Goal: Navigation & Orientation: Find specific page/section

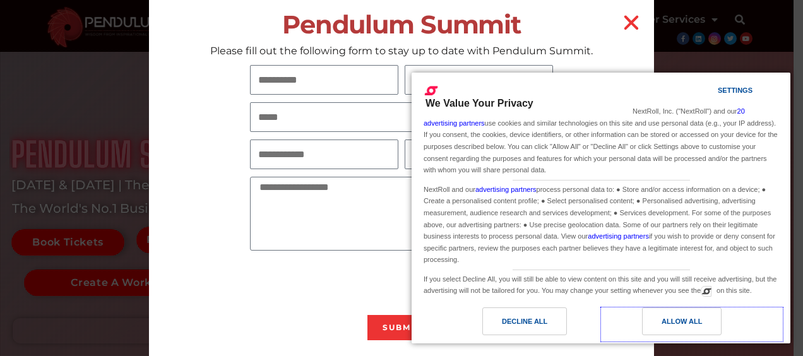
click at [671, 324] on div "Allow All" at bounding box center [681, 321] width 40 height 14
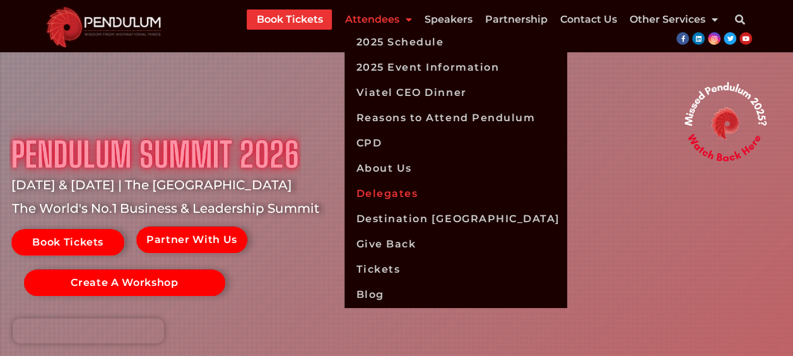
click at [396, 196] on link "Delegates" at bounding box center [454, 193] width 221 height 25
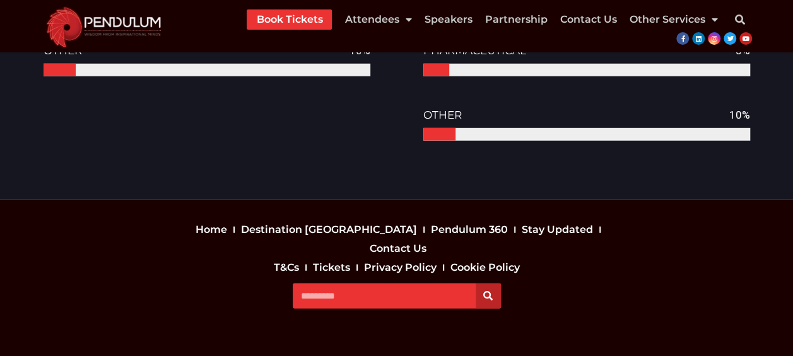
scroll to position [1734, 0]
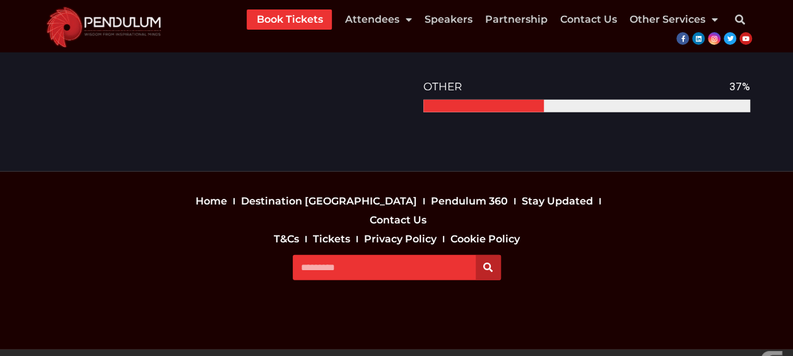
click at [302, 201] on link "Destination [GEOGRAPHIC_DATA]" at bounding box center [329, 201] width 182 height 19
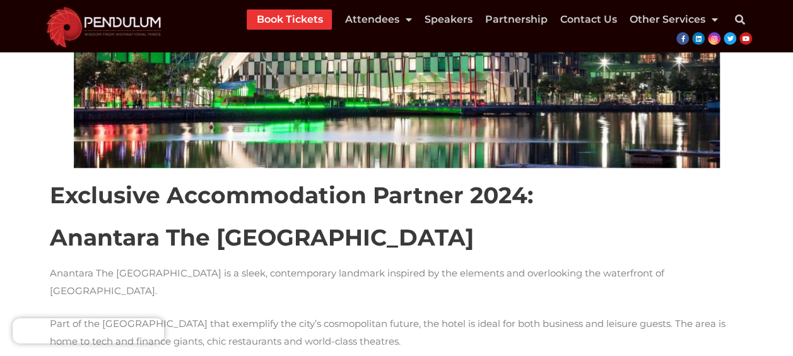
scroll to position [442, 0]
